Goal: Task Accomplishment & Management: Manage account settings

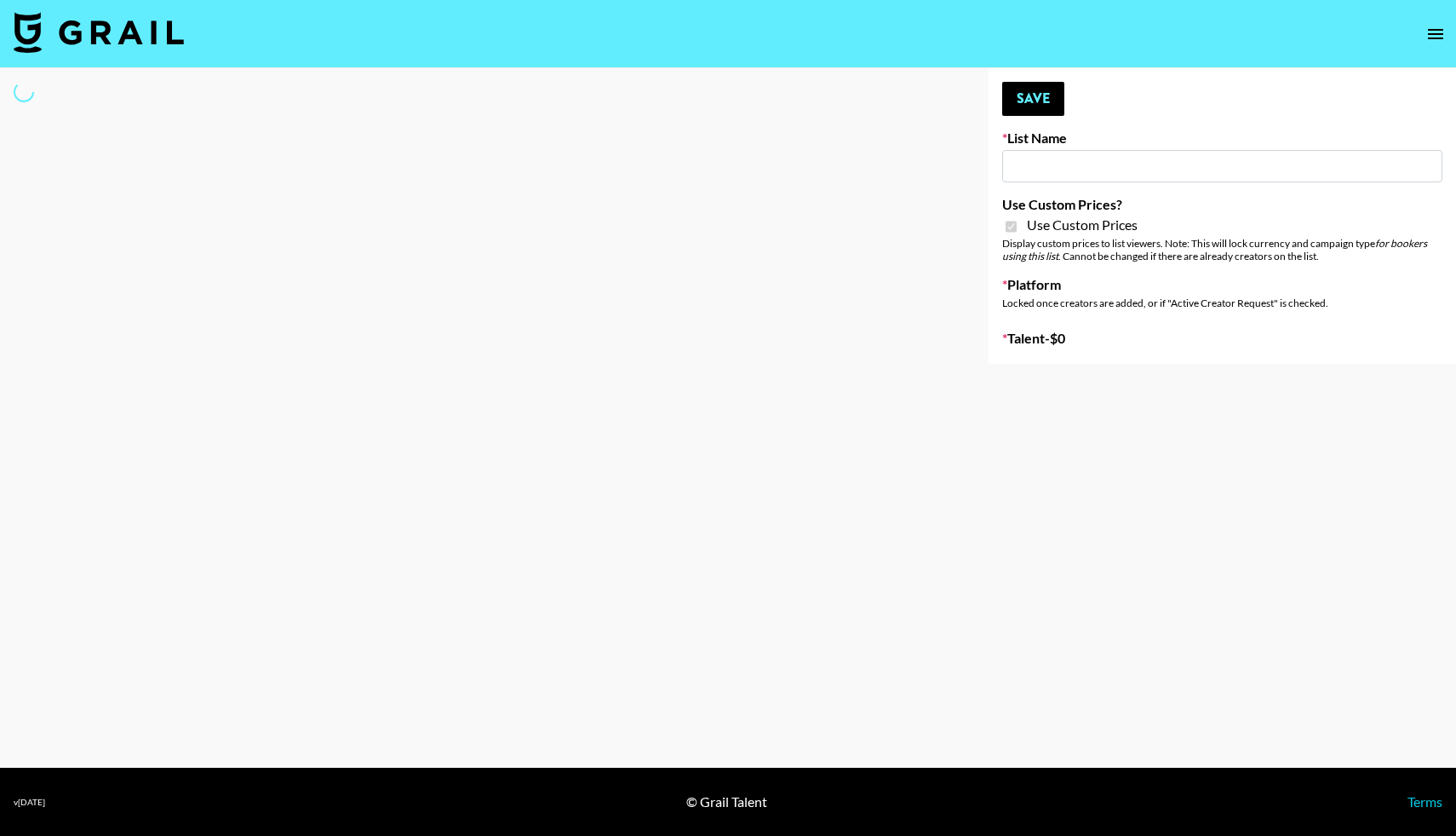
type input "Gfal"
checkbox input "true"
select select "Brand"
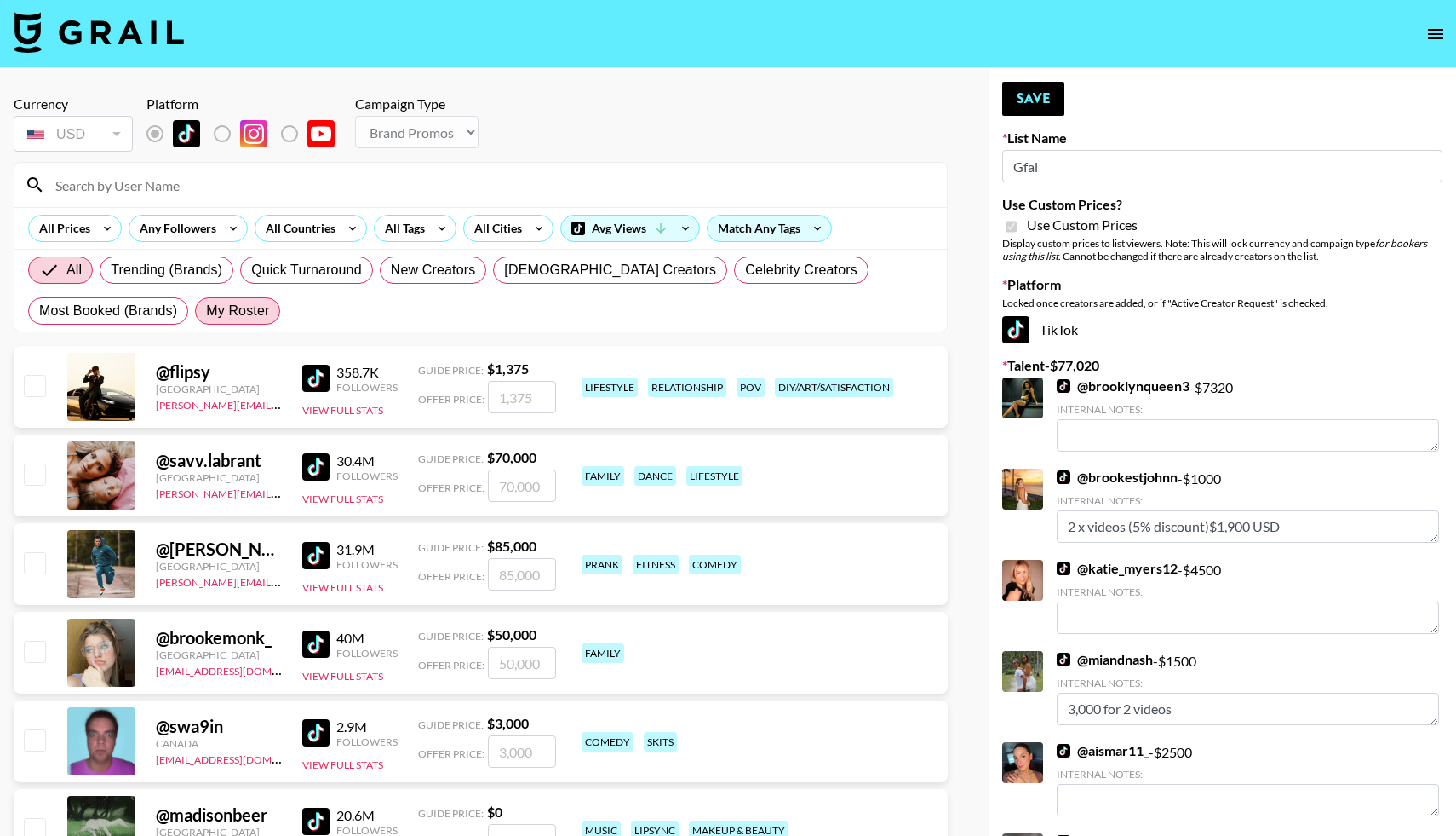
click at [240, 307] on span "My Roster" at bounding box center [237, 311] width 63 height 20
click at [206, 311] on input "My Roster" at bounding box center [206, 311] width 0 height 0
radio input "true"
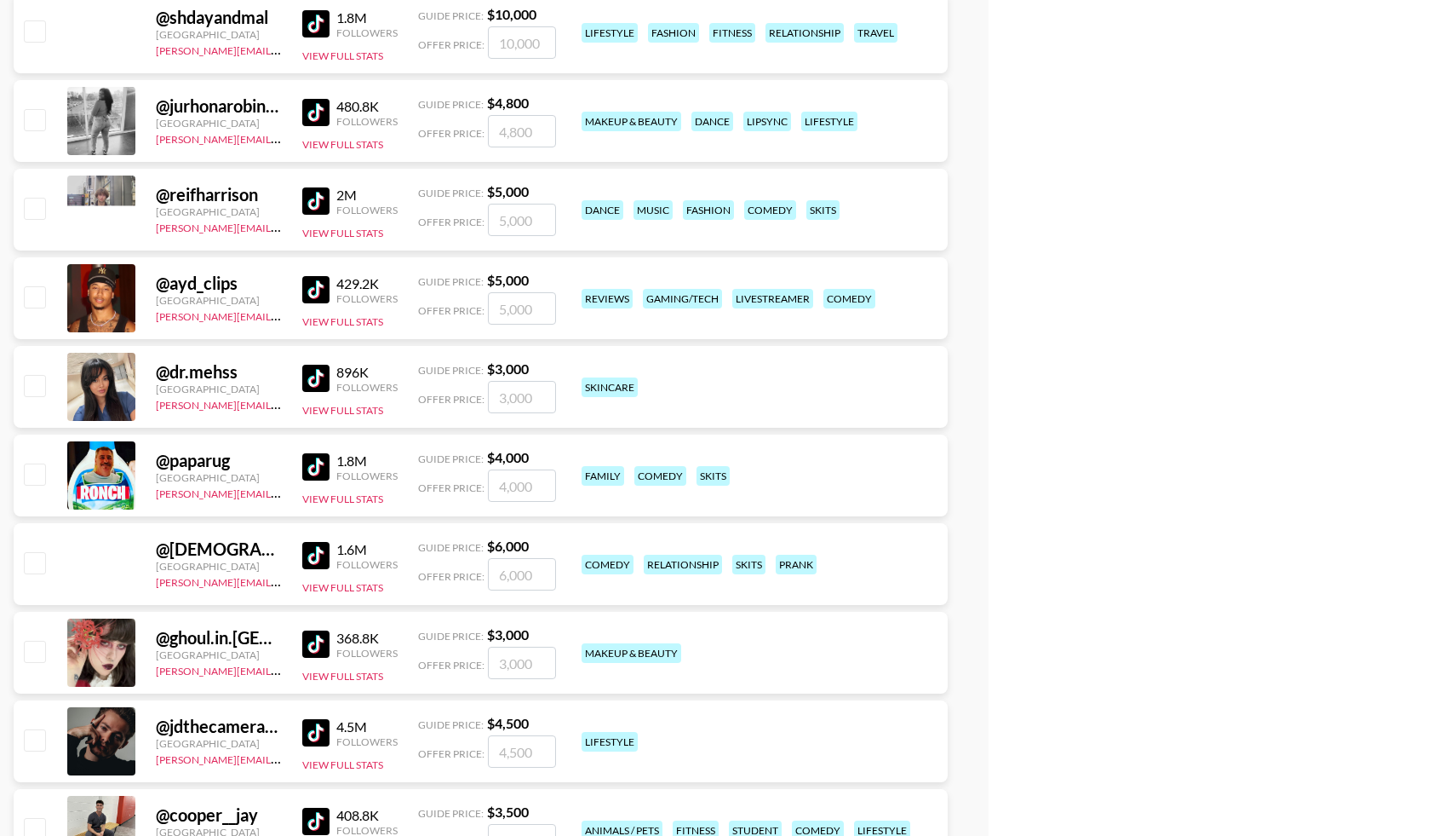
scroll to position [2396, 0]
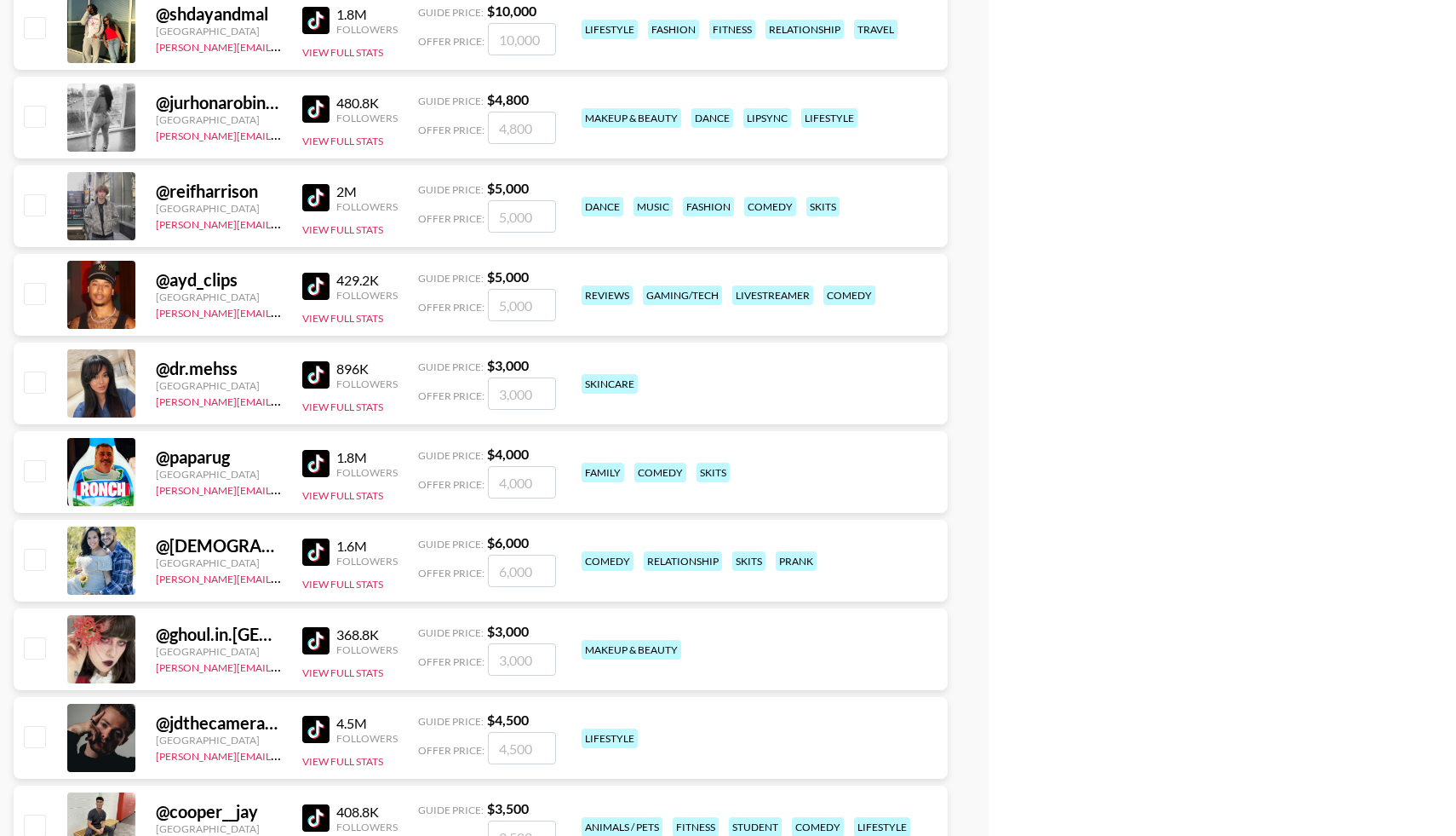
click at [29, 467] on input "checkbox" at bounding box center [34, 469] width 20 height 20
checkbox input "true"
drag, startPoint x: 540, startPoint y: 480, endPoint x: 464, endPoint y: 468, distance: 76.9
click at [464, 468] on div "Offer Price: 4000" at bounding box center [487, 482] width 138 height 33
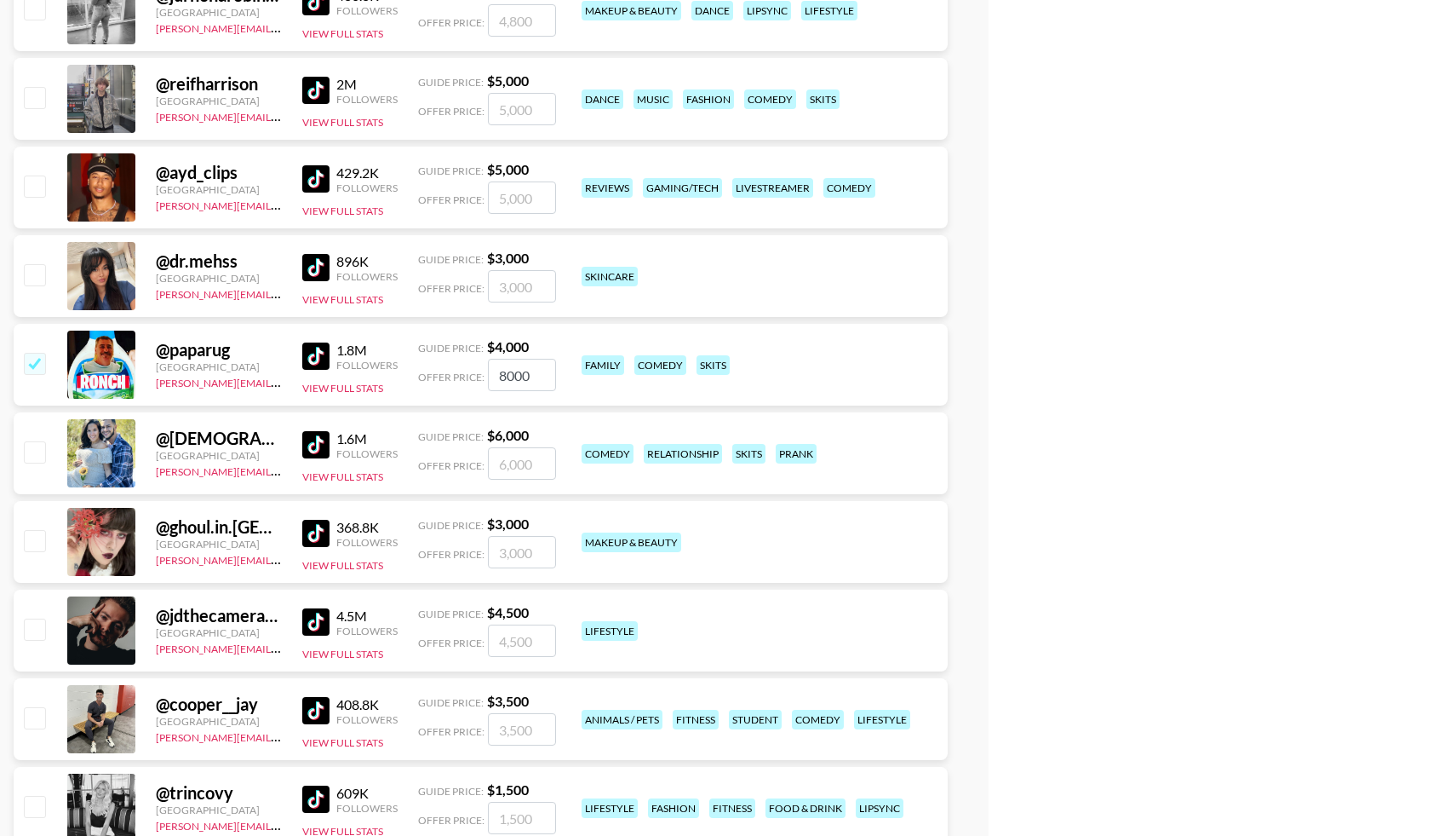
scroll to position [2534, 0]
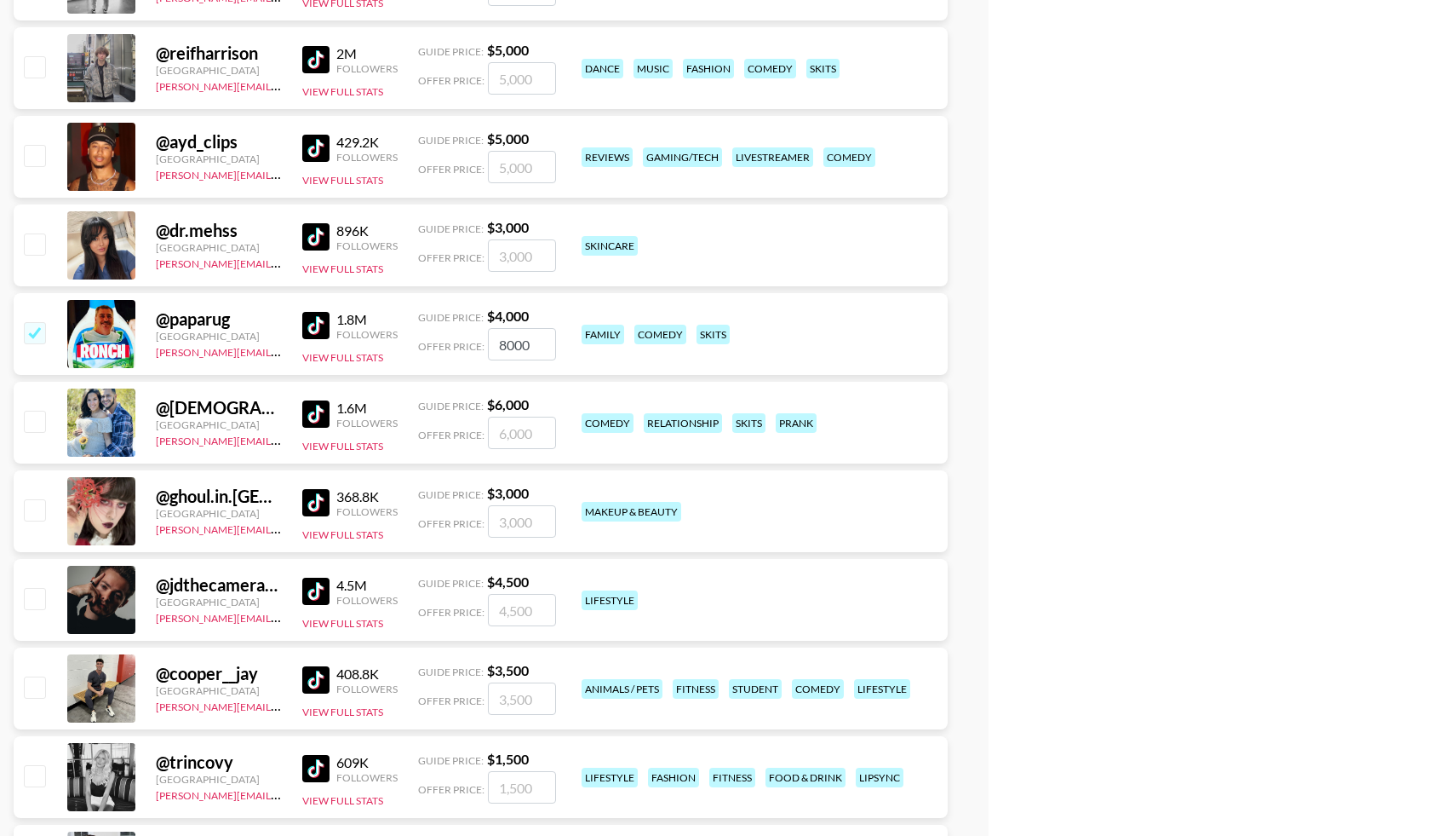
type input "8000"
click at [36, 419] on input "checkbox" at bounding box center [34, 421] width 20 height 20
checkbox input "true"
drag, startPoint x: 541, startPoint y: 436, endPoint x: 462, endPoint y: 429, distance: 79.3
click at [461, 435] on div "Offer Price: 6000" at bounding box center [487, 432] width 138 height 33
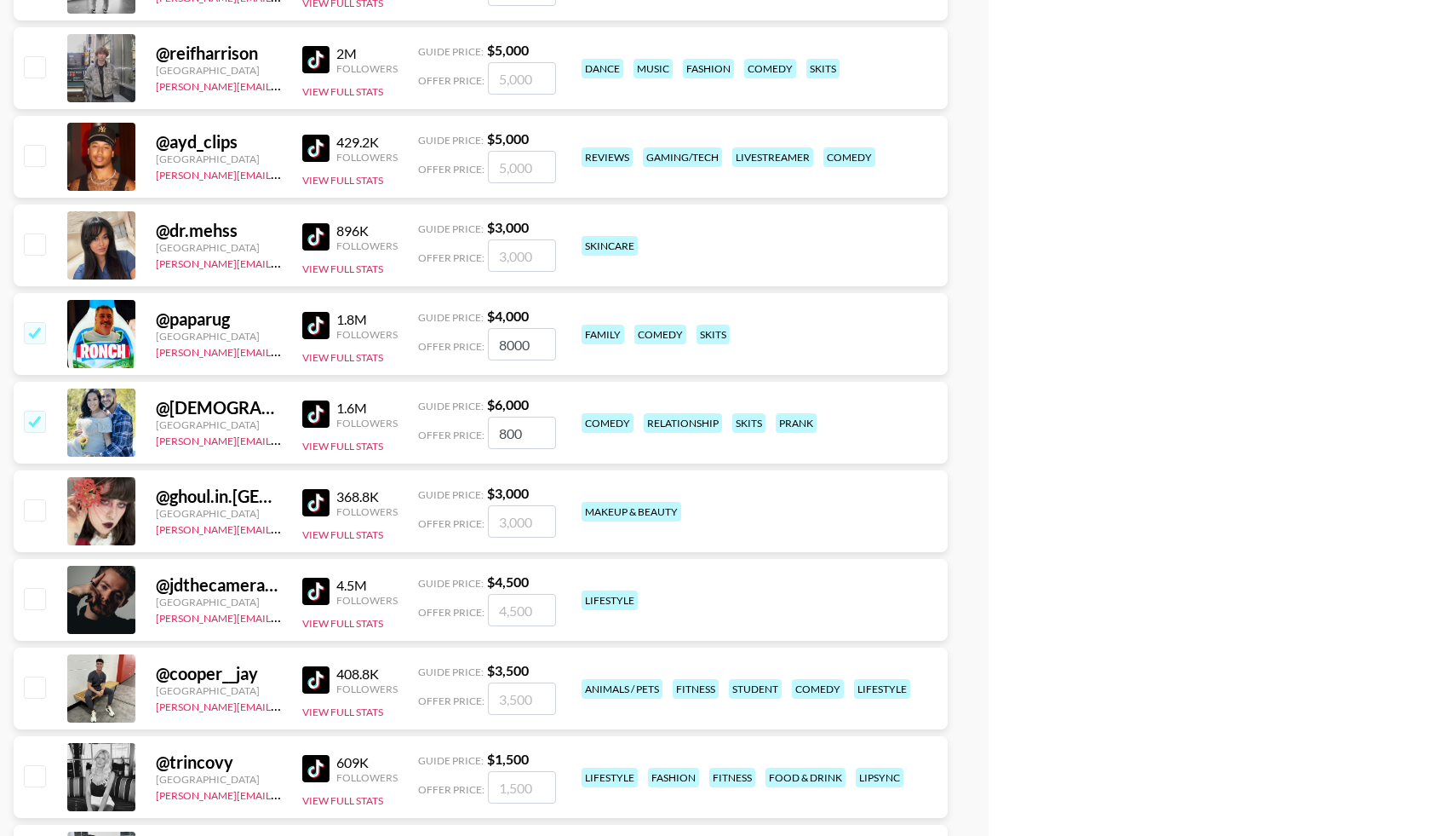
type input "8000"
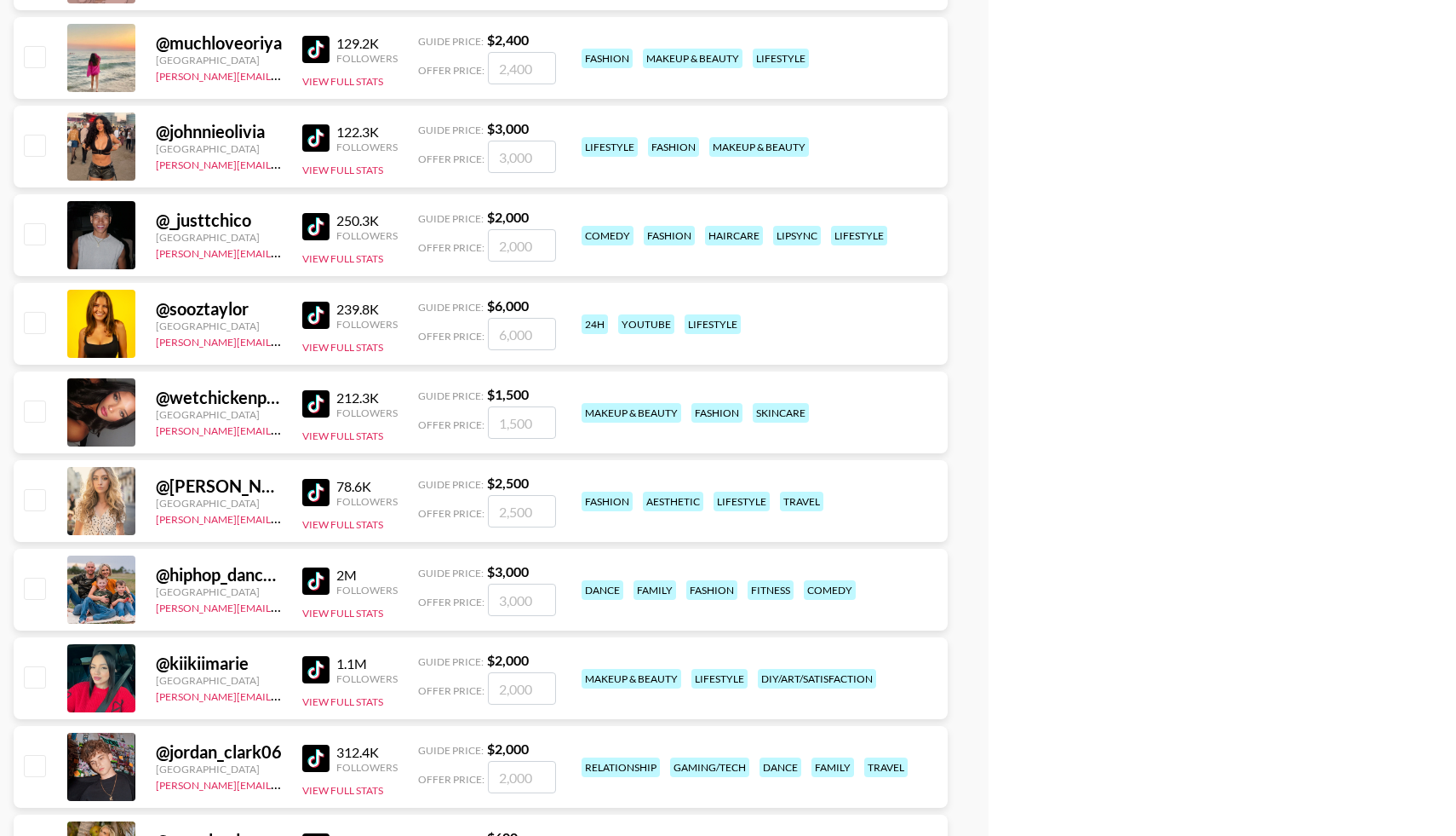
scroll to position [5303, 0]
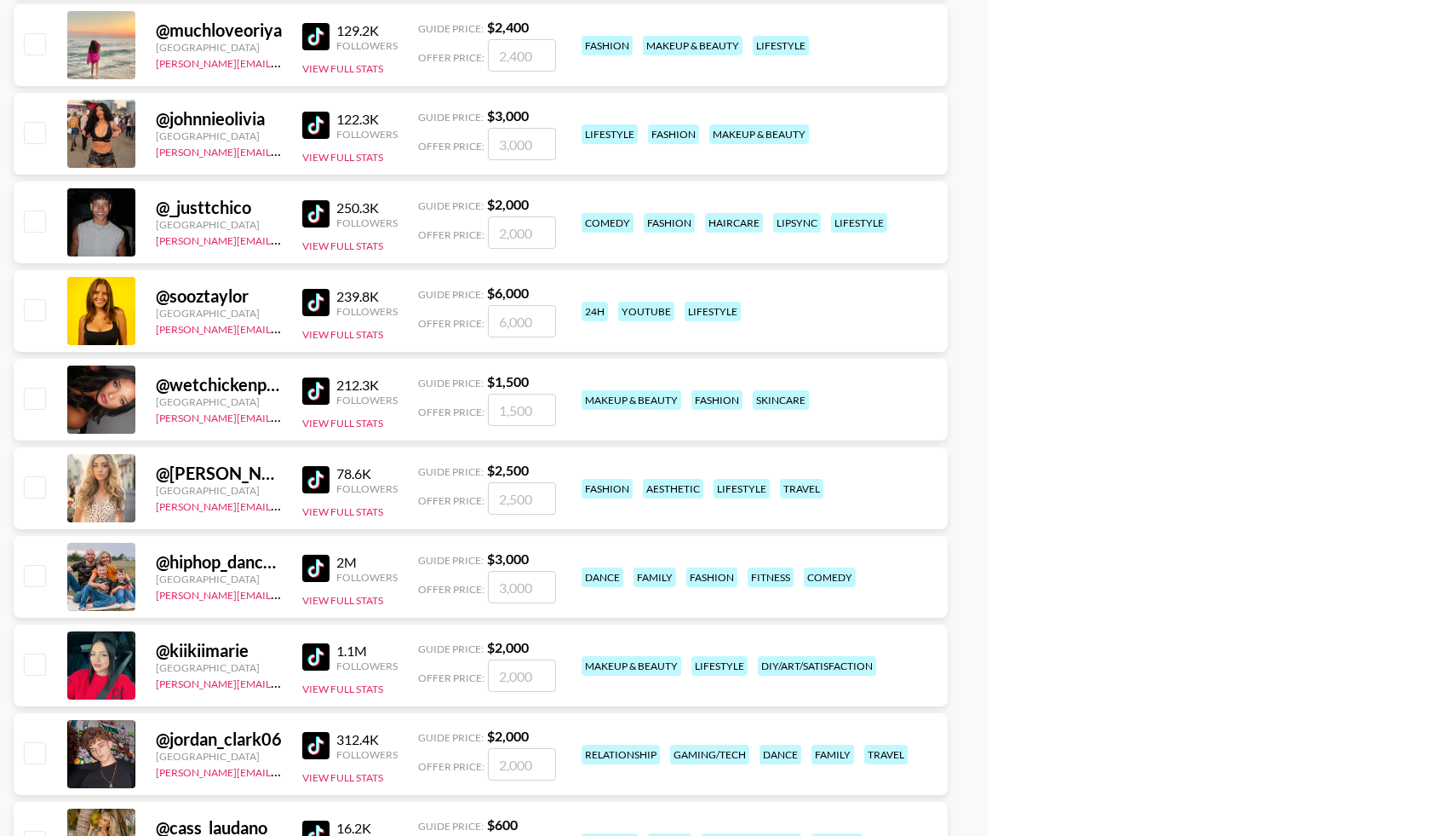
click at [41, 569] on input "checkbox" at bounding box center [34, 575] width 20 height 20
checkbox input "true"
drag, startPoint x: 535, startPoint y: 591, endPoint x: 445, endPoint y: 596, distance: 90.1
click at [445, 597] on div "Offer Price: 3000" at bounding box center [487, 586] width 138 height 33
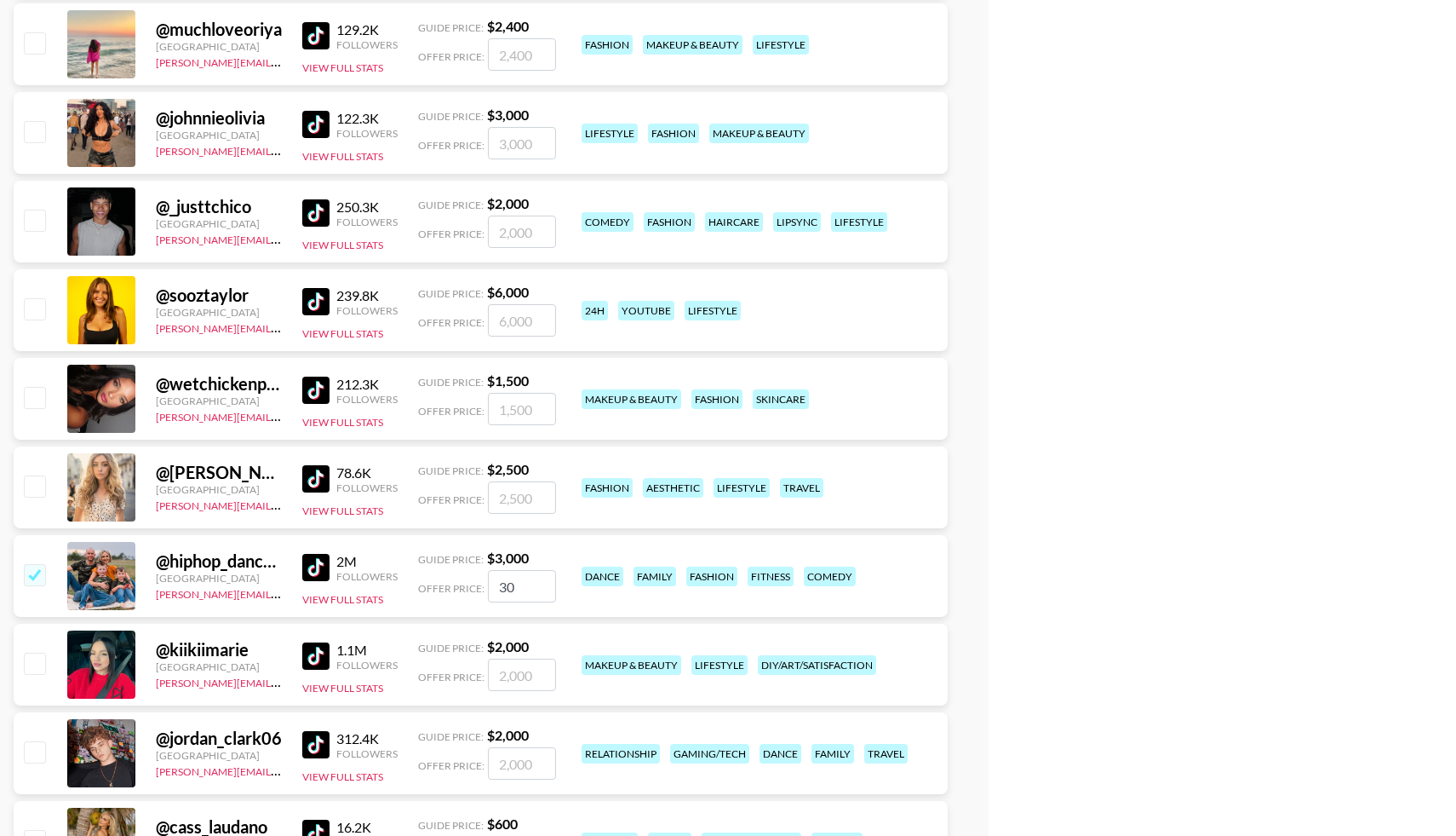
type input "3"
checkbox input "false"
checkbox input "true"
type input "6000"
click at [974, 312] on div "Currency USD USD ​ Platform Campaign Type Choose Type... Song Promos Brand Prom…" at bounding box center [728, 597] width 1456 height 11665
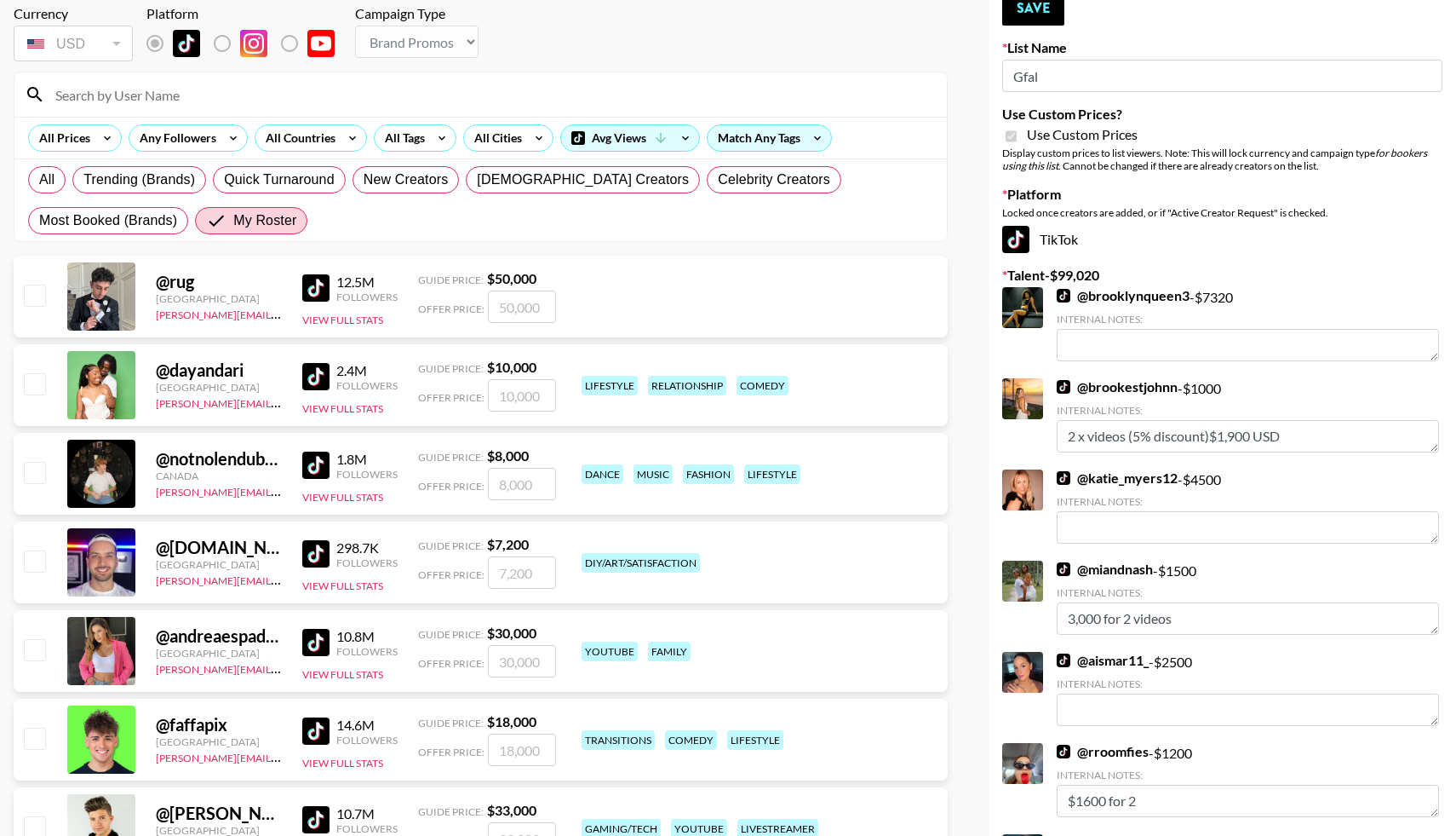
scroll to position [0, 0]
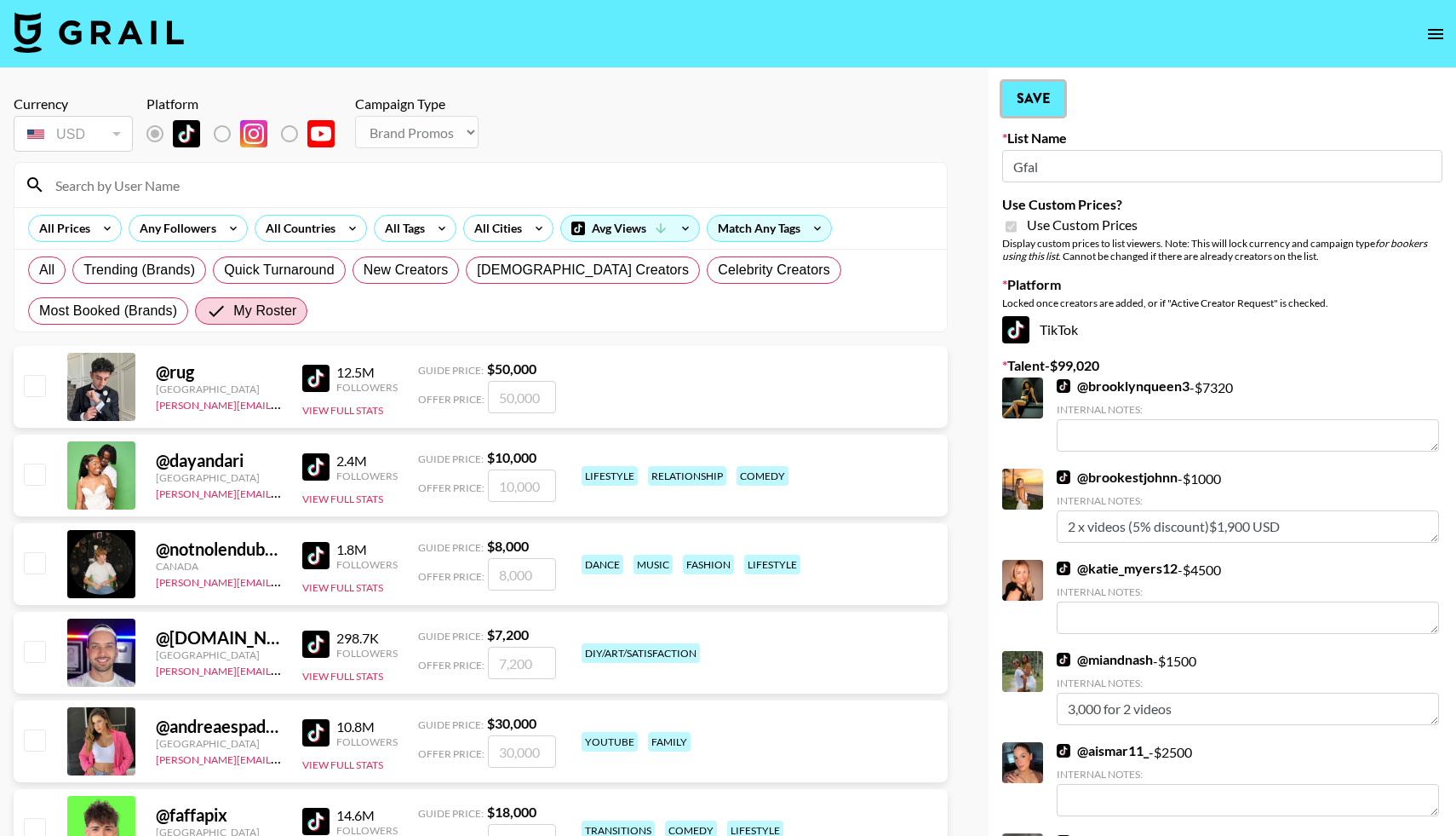
click at [1028, 92] on button "Save" at bounding box center [1033, 98] width 62 height 34
